Goal: Transaction & Acquisition: Obtain resource

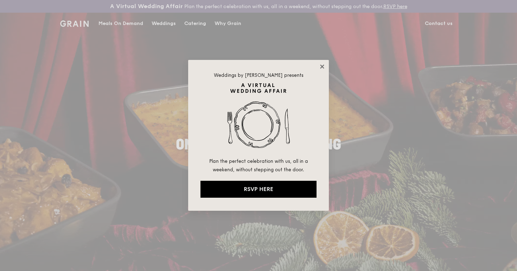
click at [321, 66] on icon at bounding box center [322, 66] width 4 height 4
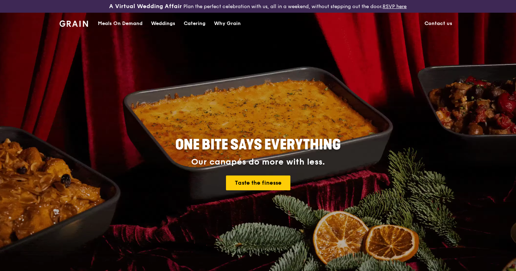
click at [189, 24] on div "Catering" at bounding box center [195, 23] width 22 height 21
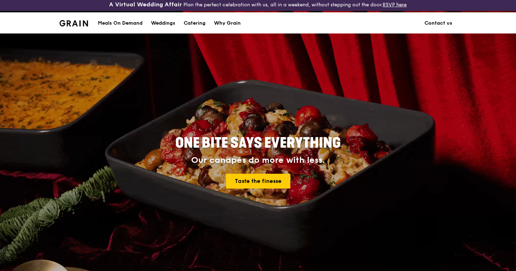
scroll to position [2, 0]
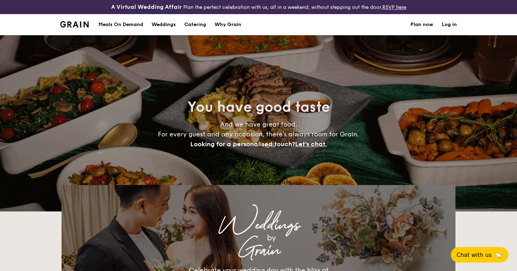
select select
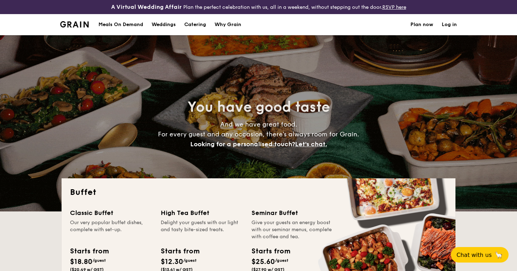
click at [129, 27] on div "Meals On Demand" at bounding box center [121, 24] width 45 height 21
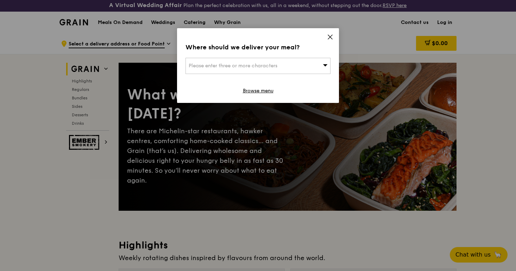
scroll to position [2, 0]
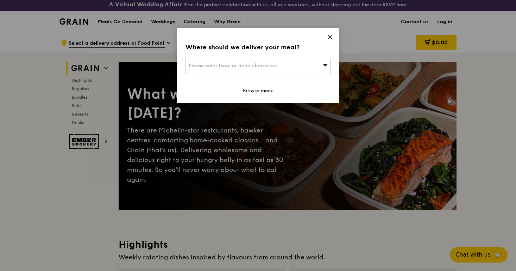
click at [326, 37] on div "Where should we deliver your meal? Please enter three or more characters Browse…" at bounding box center [258, 65] width 162 height 75
click at [333, 35] on icon at bounding box center [330, 37] width 6 height 6
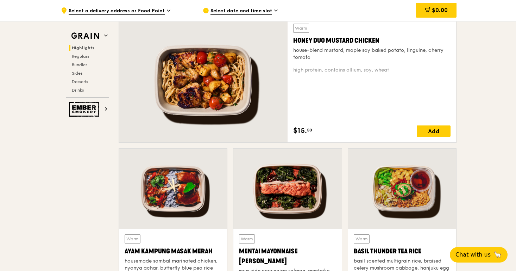
scroll to position [0, 0]
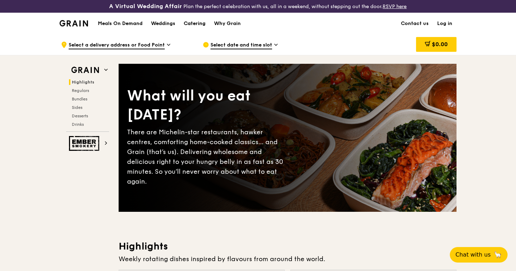
click at [195, 24] on div "Catering" at bounding box center [195, 23] width 22 height 21
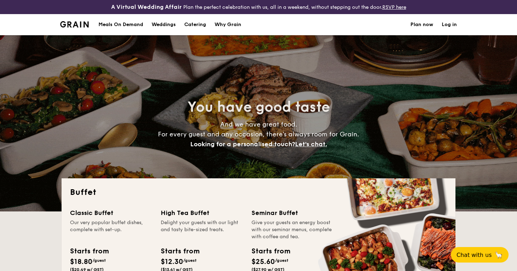
select select
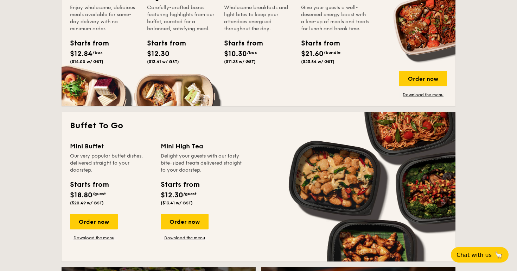
scroll to position [440, 0]
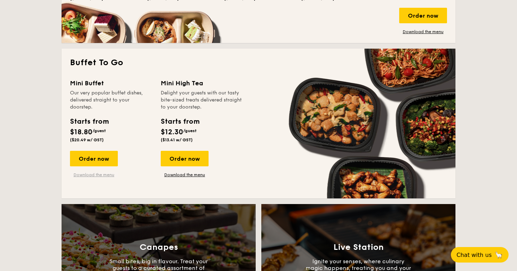
click at [99, 172] on link "Download the menu" at bounding box center [94, 175] width 48 height 6
click at [190, 175] on link "Download the menu" at bounding box center [185, 175] width 48 height 6
